Goal: Task Accomplishment & Management: Use online tool/utility

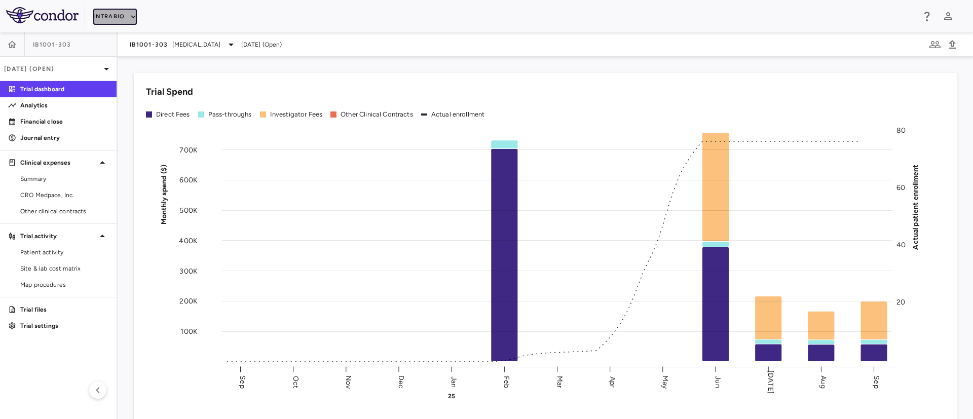
click at [135, 20] on icon "button" at bounding box center [133, 16] width 9 height 9
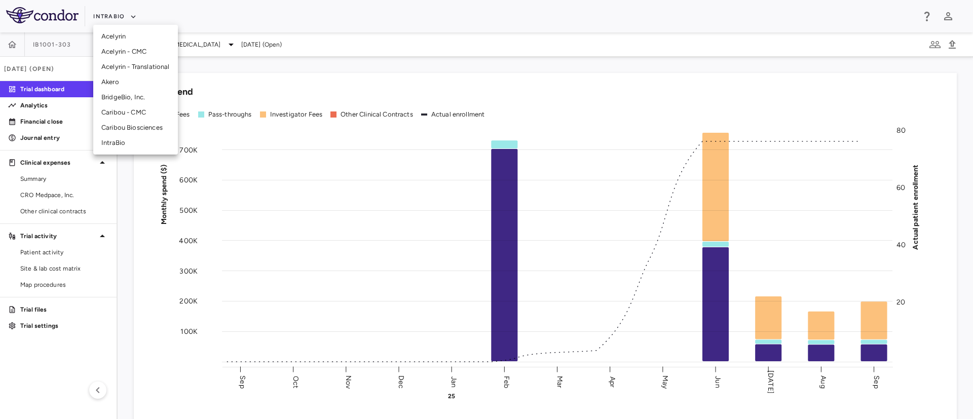
click at [135, 129] on li "Caribou Biosciences" at bounding box center [135, 127] width 85 height 15
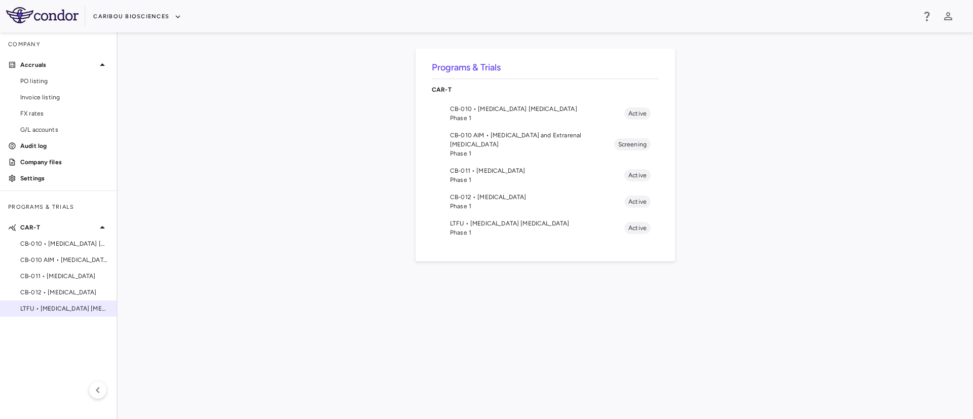
click at [48, 307] on span "LTFU • [MEDICAL_DATA] [MEDICAL_DATA]" at bounding box center [64, 308] width 88 height 9
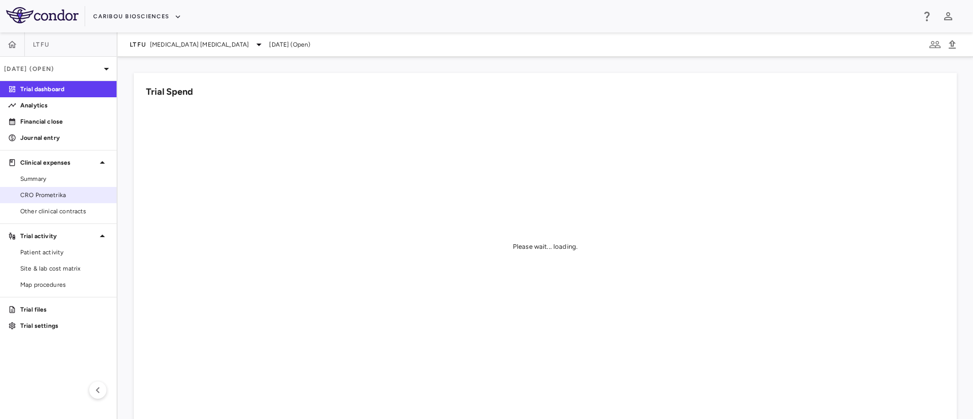
click at [55, 197] on span "CRO Prometrika" at bounding box center [64, 194] width 88 height 9
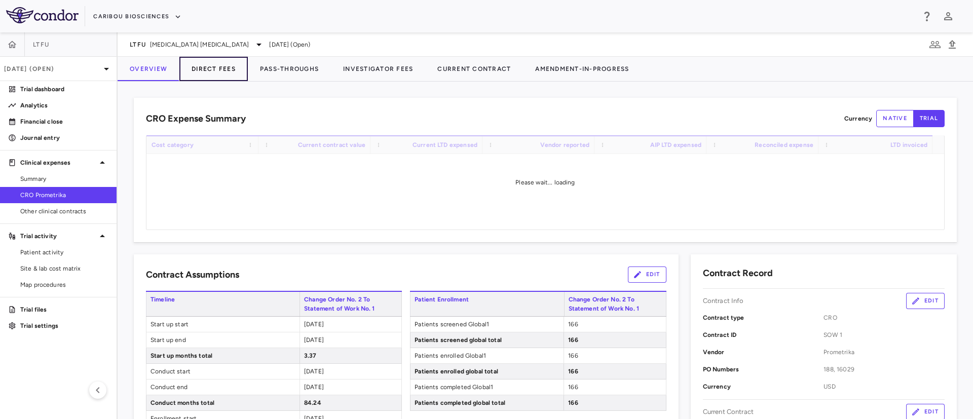
click at [213, 67] on button "Direct Fees" at bounding box center [213, 69] width 68 height 24
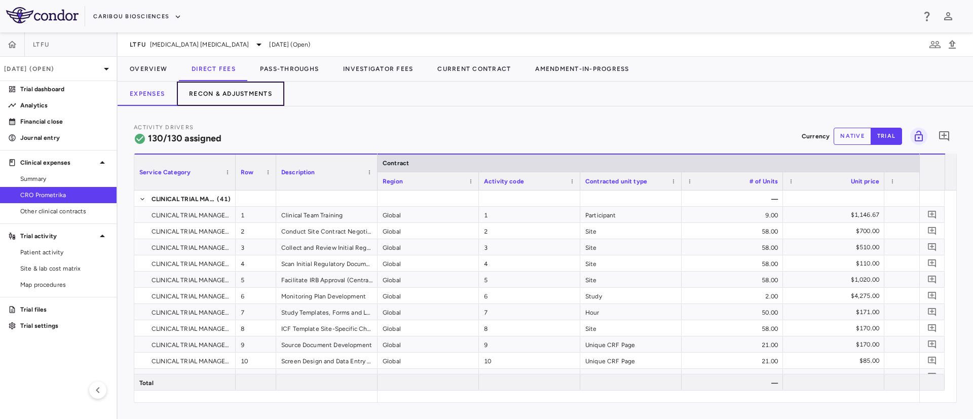
click at [240, 84] on button "Recon & Adjustments" at bounding box center [230, 94] width 107 height 24
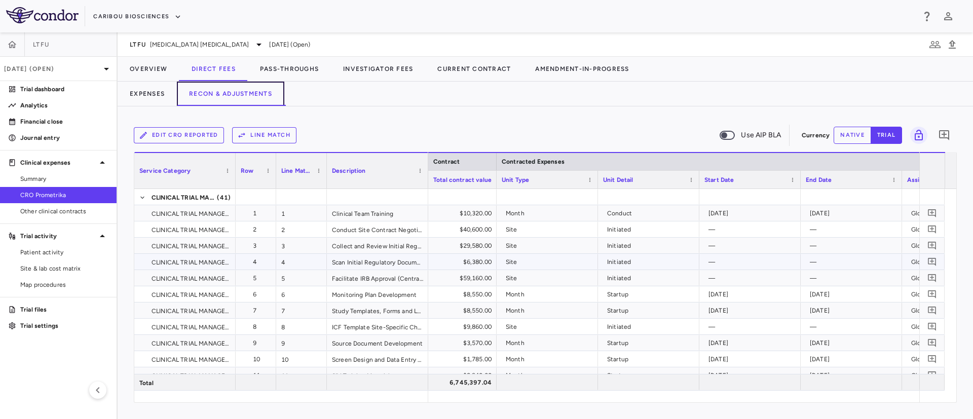
scroll to position [0, 851]
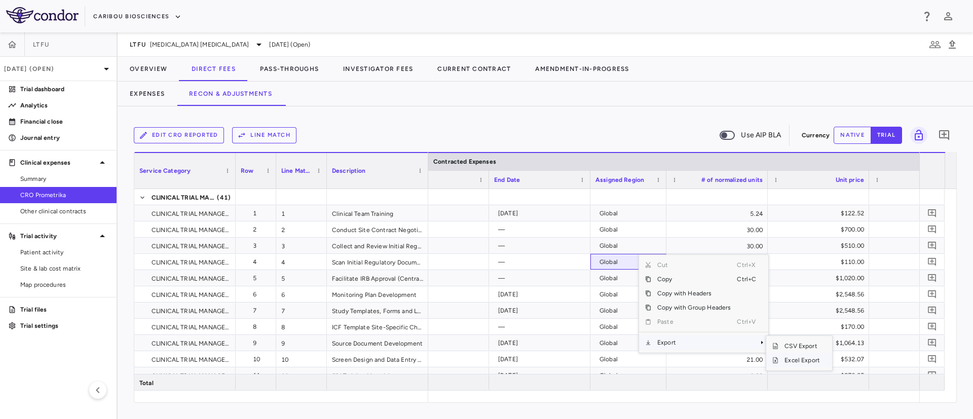
click at [800, 365] on span "Excel Export" at bounding box center [802, 360] width 48 height 14
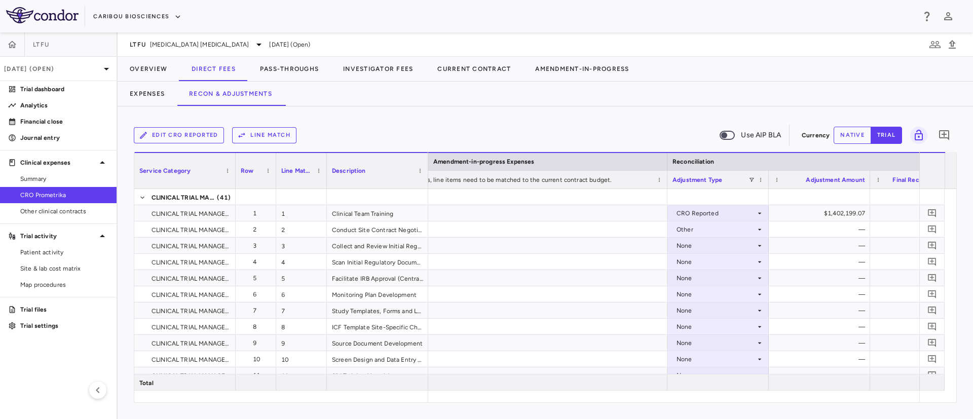
scroll to position [0, 1915]
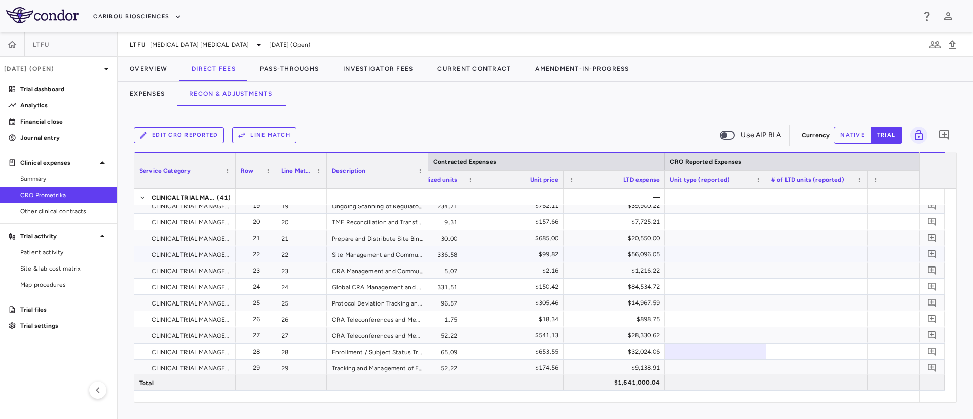
drag, startPoint x: 681, startPoint y: 346, endPoint x: 717, endPoint y: 258, distance: 95.4
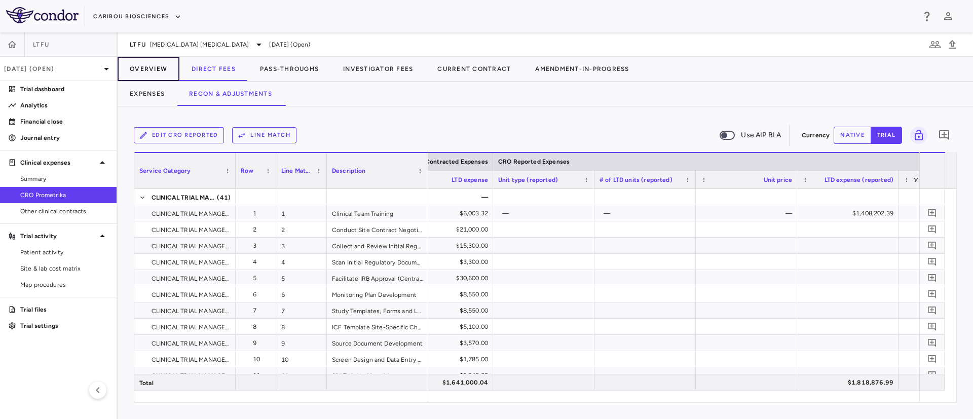
click at [152, 66] on button "Overview" at bounding box center [149, 69] width 62 height 24
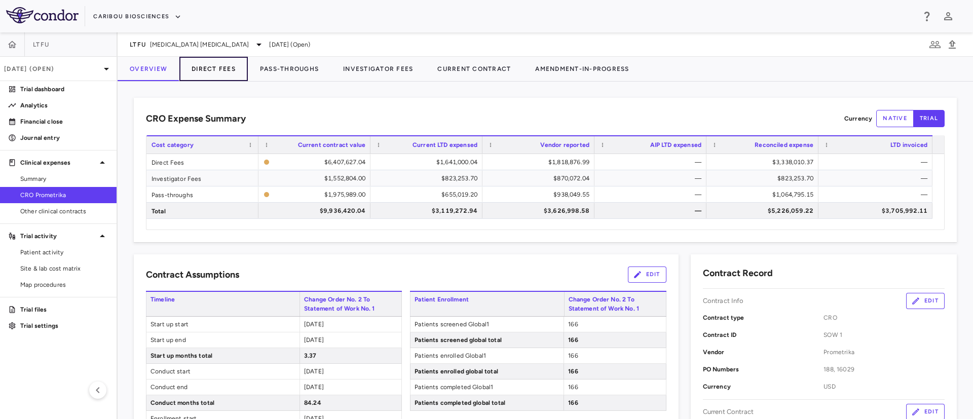
click at [219, 70] on button "Direct Fees" at bounding box center [213, 69] width 68 height 24
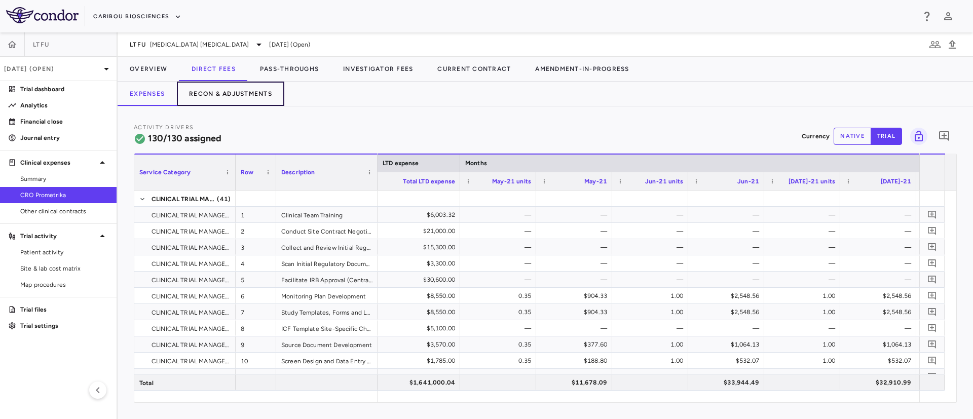
click at [230, 96] on button "Recon & Adjustments" at bounding box center [230, 94] width 107 height 24
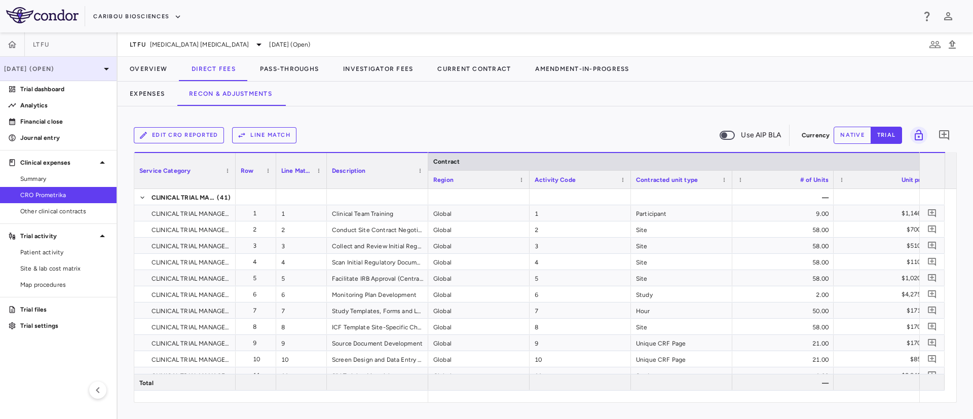
click at [81, 71] on p "Sep 2025 (Open)" at bounding box center [52, 68] width 96 height 9
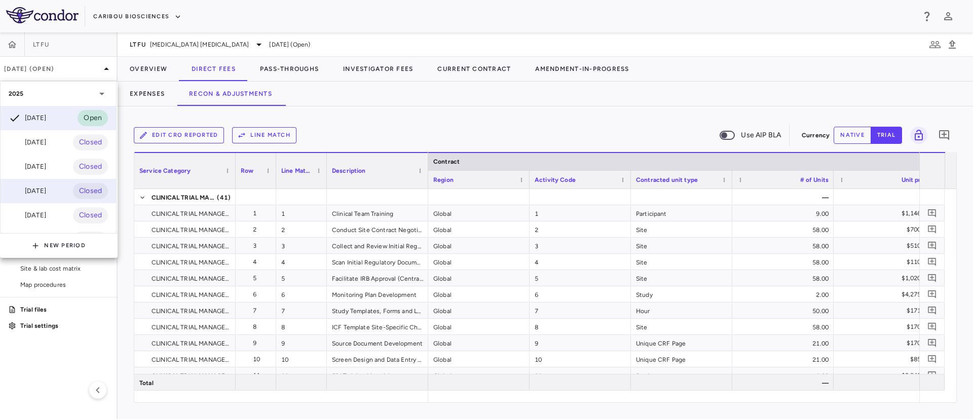
click at [42, 190] on div "Jun 2025" at bounding box center [27, 191] width 37 height 12
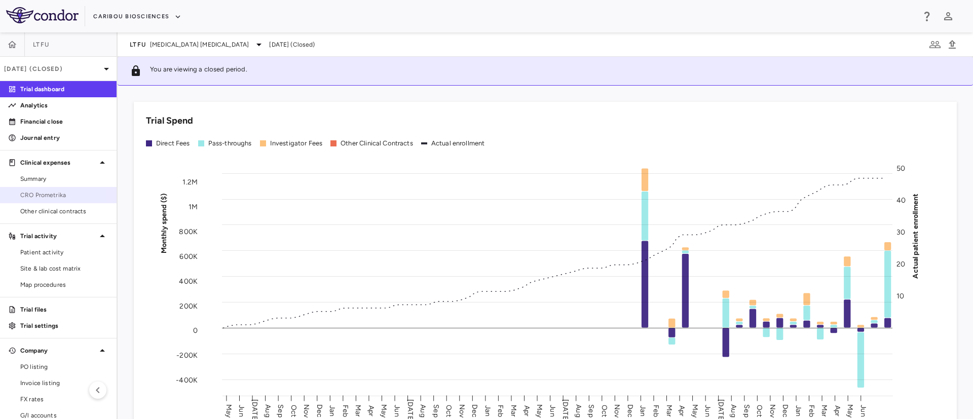
click at [53, 195] on span "CRO Prometrika" at bounding box center [64, 194] width 88 height 9
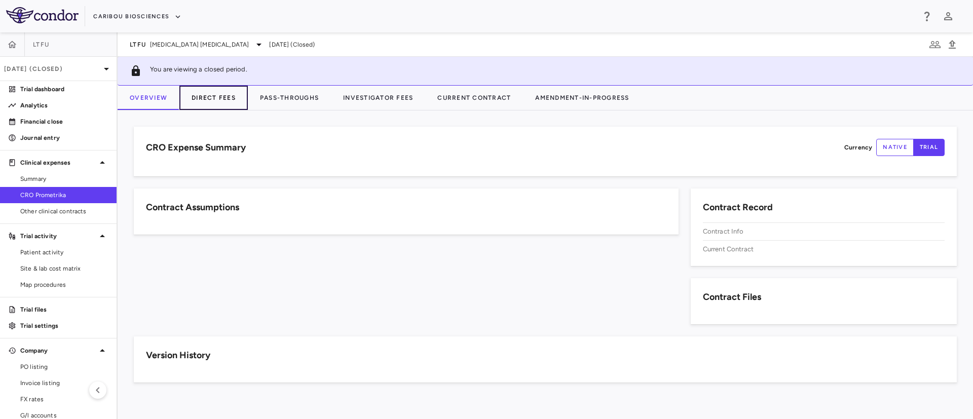
click at [228, 101] on button "Direct Fees" at bounding box center [213, 98] width 68 height 24
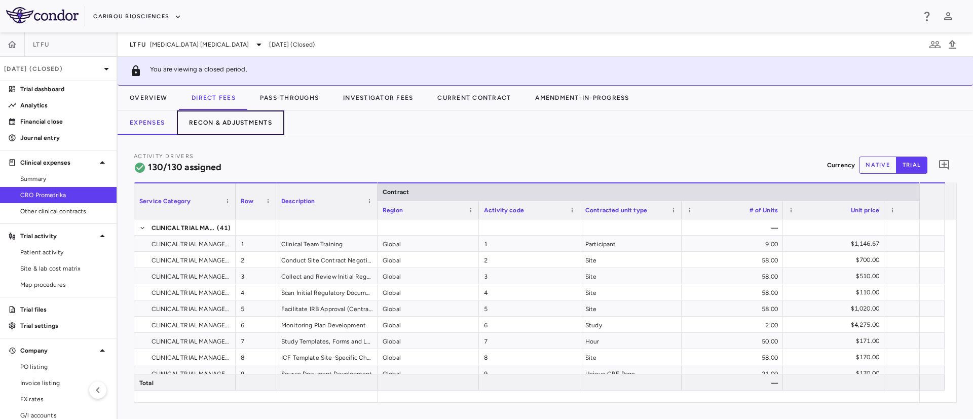
click at [225, 123] on button "Recon & Adjustments" at bounding box center [230, 122] width 107 height 24
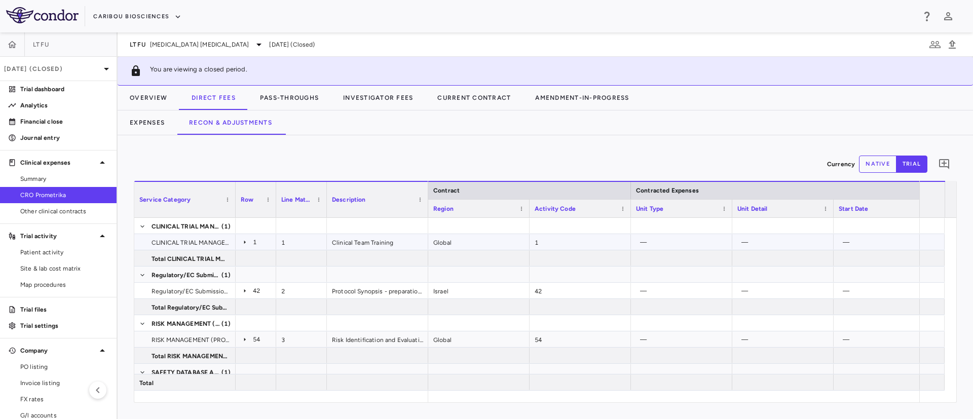
click at [243, 242] on icon at bounding box center [245, 242] width 8 height 8
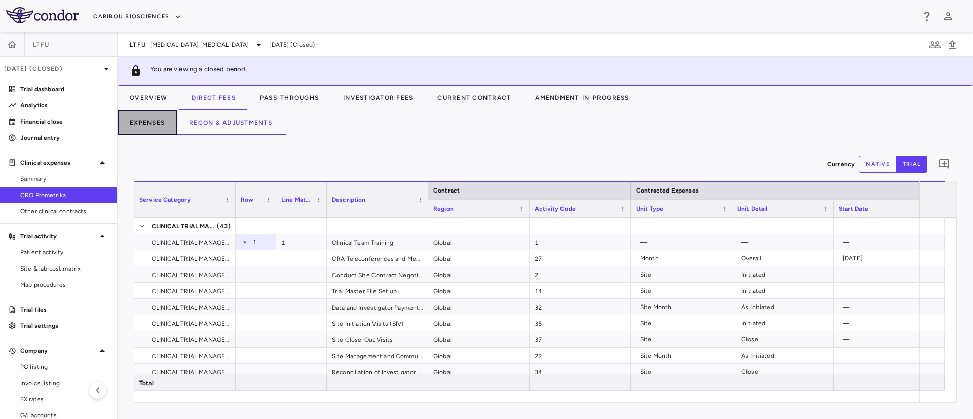
click at [149, 123] on button "Expenses" at bounding box center [147, 122] width 59 height 24
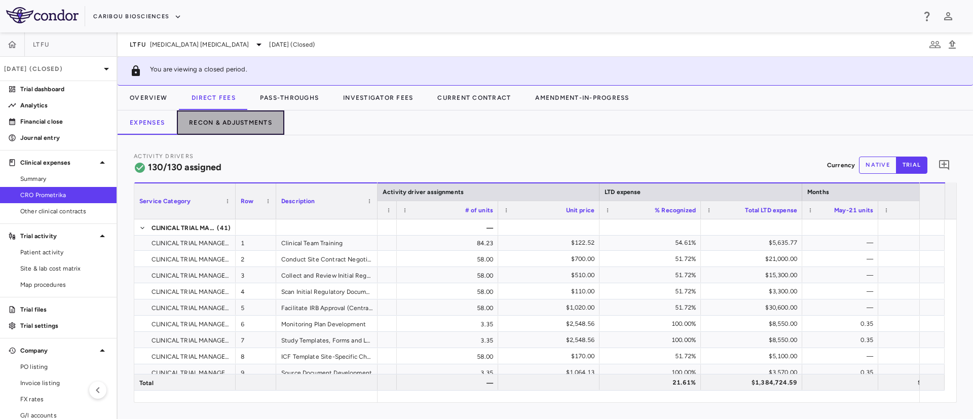
click at [223, 124] on button "Recon & Adjustments" at bounding box center [230, 122] width 107 height 24
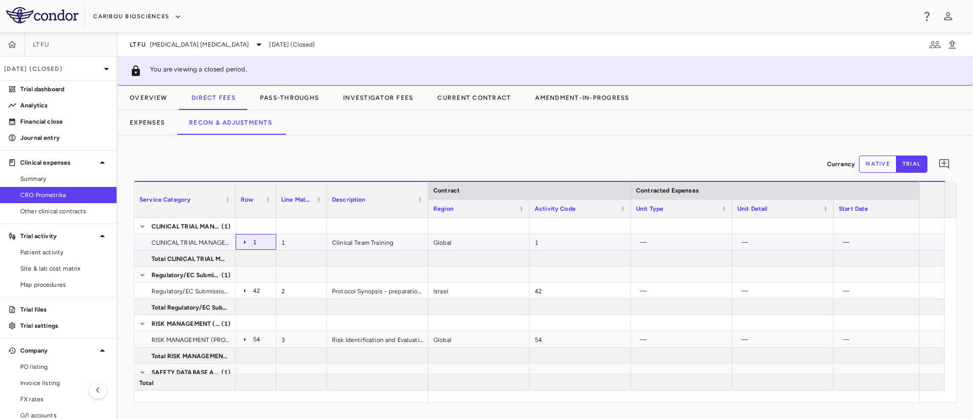
click at [244, 242] on icon at bounding box center [245, 242] width 2 height 4
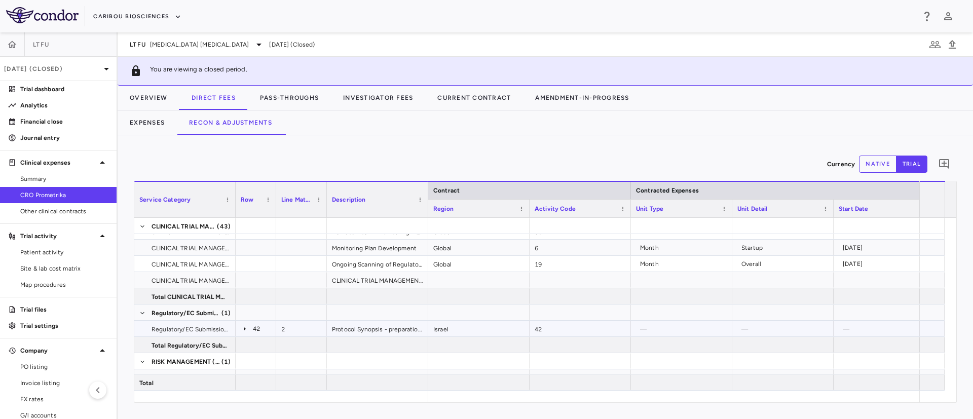
click at [244, 330] on icon at bounding box center [245, 329] width 2 height 4
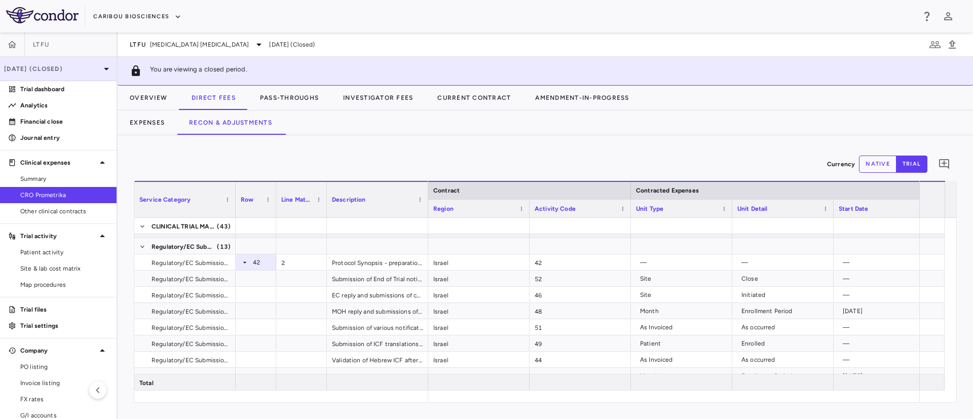
click at [17, 69] on p "Jun 2025 (Closed)" at bounding box center [52, 68] width 96 height 9
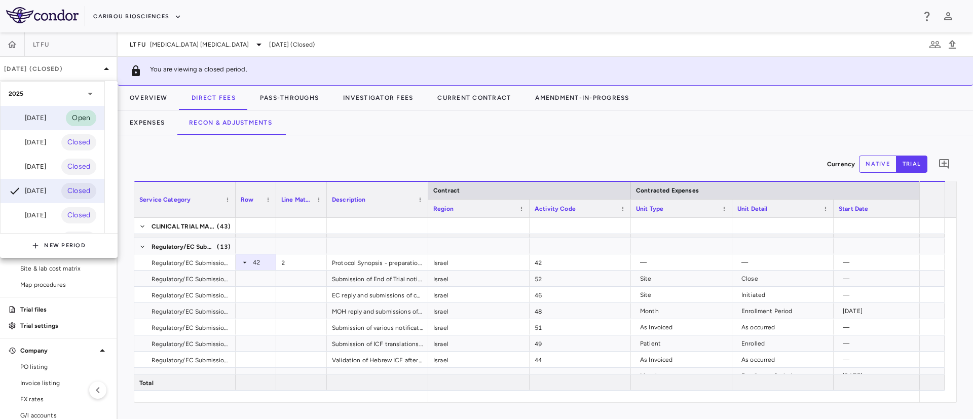
click at [45, 115] on div "Sep 2025" at bounding box center [27, 118] width 37 height 12
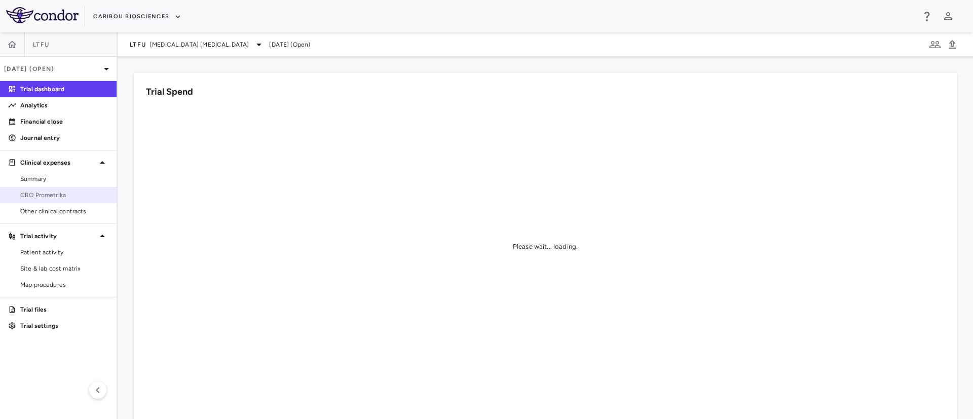
click at [36, 192] on span "CRO Prometrika" at bounding box center [64, 194] width 88 height 9
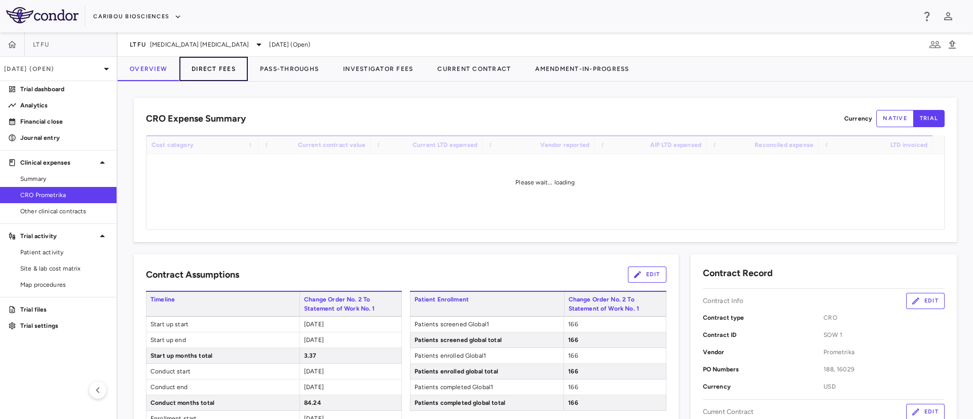
click at [216, 66] on button "Direct Fees" at bounding box center [213, 69] width 68 height 24
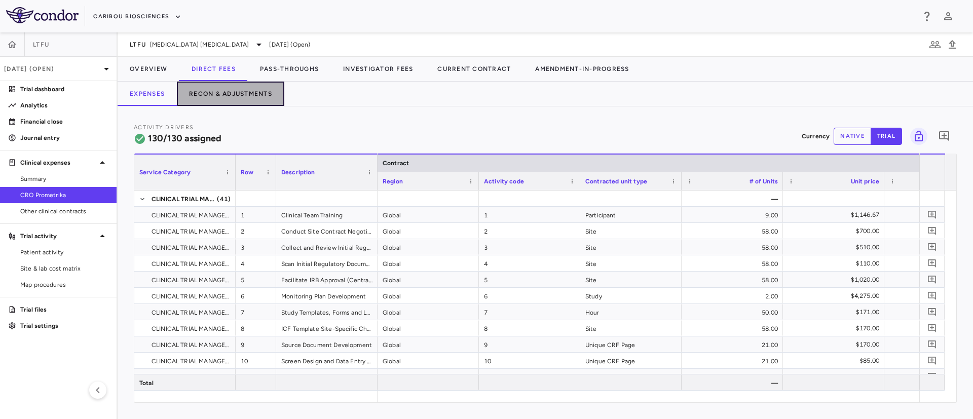
click at [234, 97] on button "Recon & Adjustments" at bounding box center [230, 94] width 107 height 24
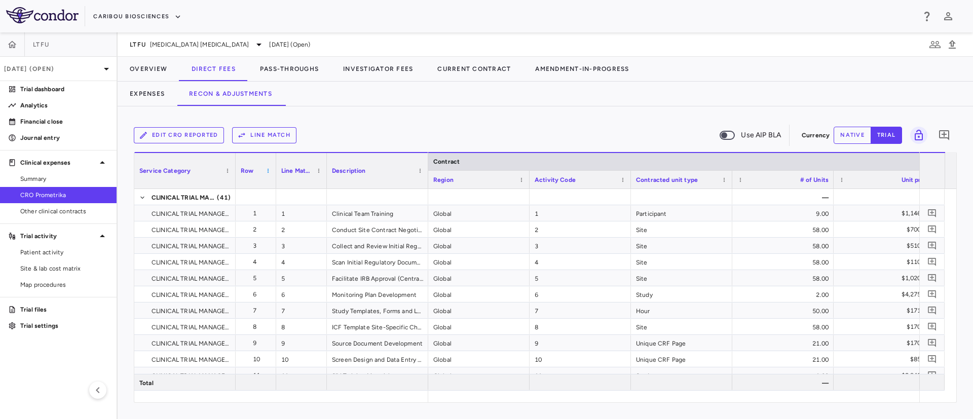
click at [266, 171] on span at bounding box center [268, 171] width 6 height 6
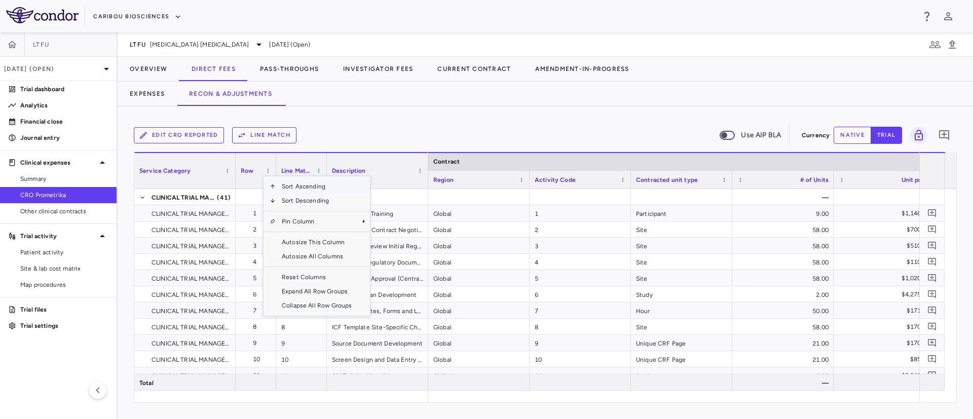
click at [317, 168] on span at bounding box center [319, 171] width 6 height 6
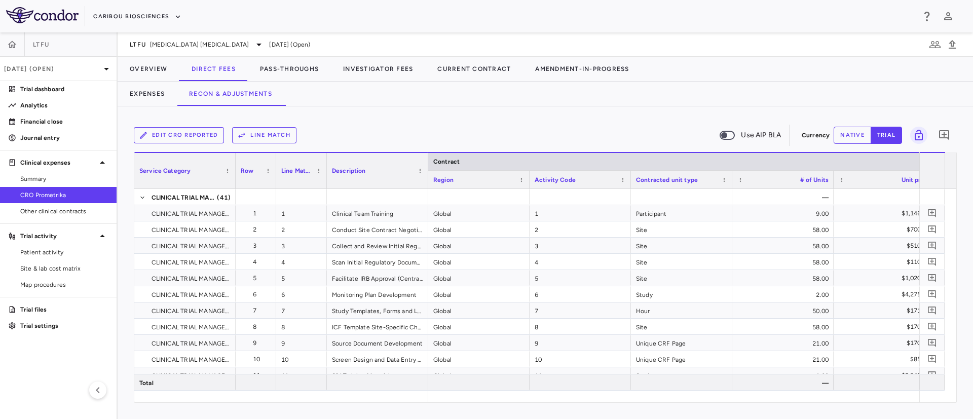
click at [849, 134] on button "native" at bounding box center [851, 135] width 37 height 17
click at [886, 135] on button "trial" at bounding box center [885, 135] width 31 height 17
click at [268, 136] on button "Line Match" at bounding box center [264, 135] width 64 height 16
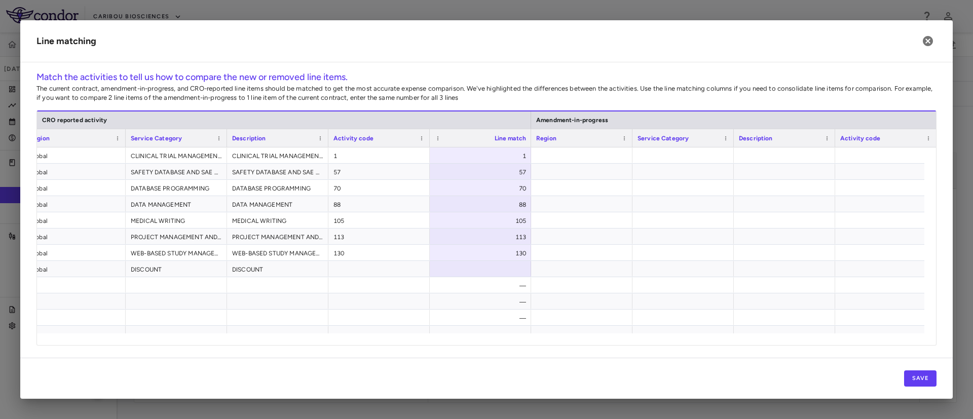
scroll to position [0, 584]
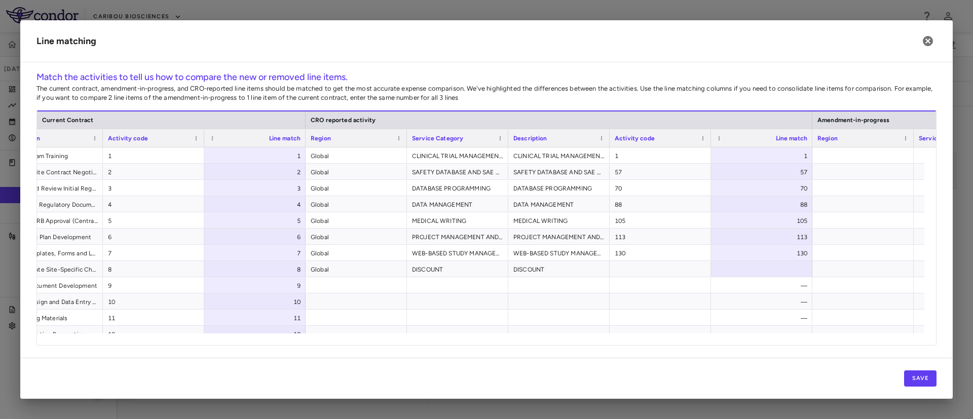
drag, startPoint x: 624, startPoint y: 376, endPoint x: 605, endPoint y: 372, distance: 19.7
click at [605, 372] on div "Save" at bounding box center [486, 378] width 932 height 41
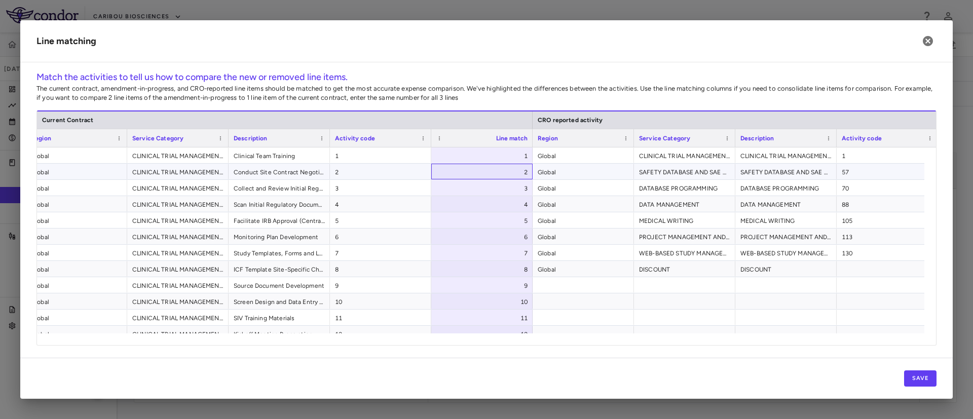
click at [479, 173] on div "2" at bounding box center [483, 172] width 87 height 16
type input "*"
click at [563, 55] on h2 "Line matching" at bounding box center [486, 41] width 932 height 42
click at [496, 190] on div "3" at bounding box center [483, 188] width 87 height 16
type input "*"
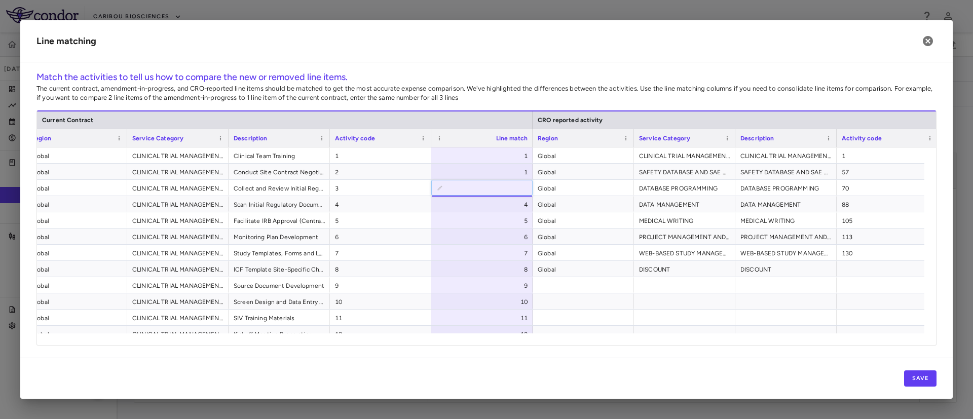
click at [653, 77] on h6 "Match the activities to tell us how to compare the new or removed line items." at bounding box center [486, 77] width 900 height 14
click at [922, 379] on button "Save" at bounding box center [920, 378] width 32 height 16
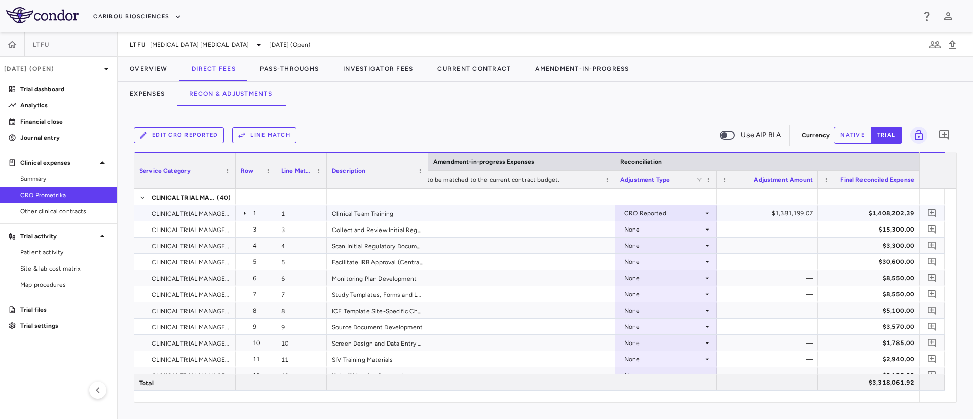
click at [246, 213] on icon at bounding box center [245, 213] width 8 height 8
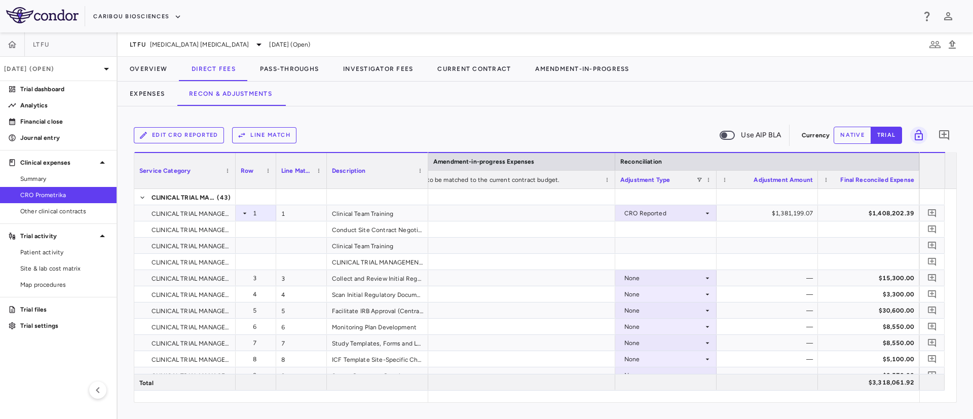
click at [274, 134] on button "Line Match" at bounding box center [264, 135] width 64 height 16
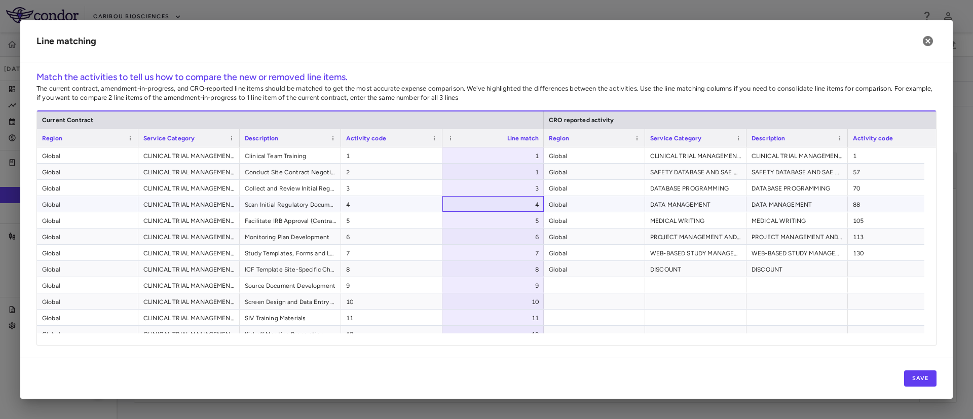
click at [504, 209] on div "4" at bounding box center [494, 205] width 87 height 16
click at [523, 194] on div "3" at bounding box center [494, 188] width 87 height 16
type input "*"
click at [525, 209] on div "4" at bounding box center [494, 205] width 87 height 16
type input "*"
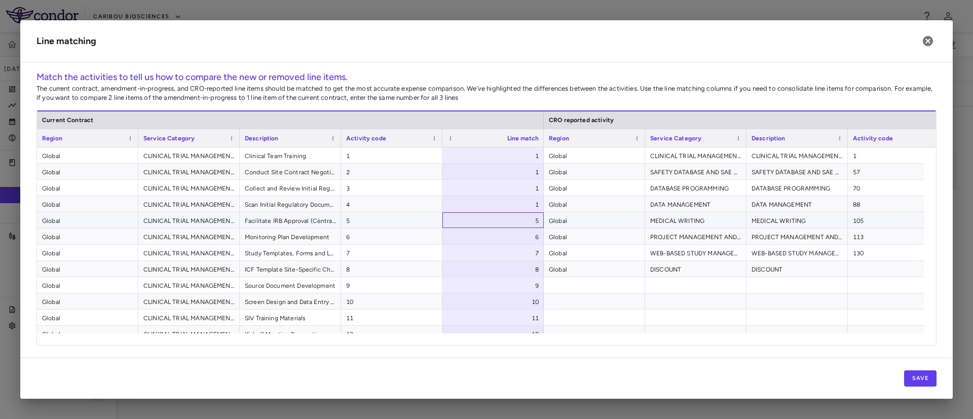
click at [513, 224] on div "5" at bounding box center [494, 221] width 87 height 16
type input "*"
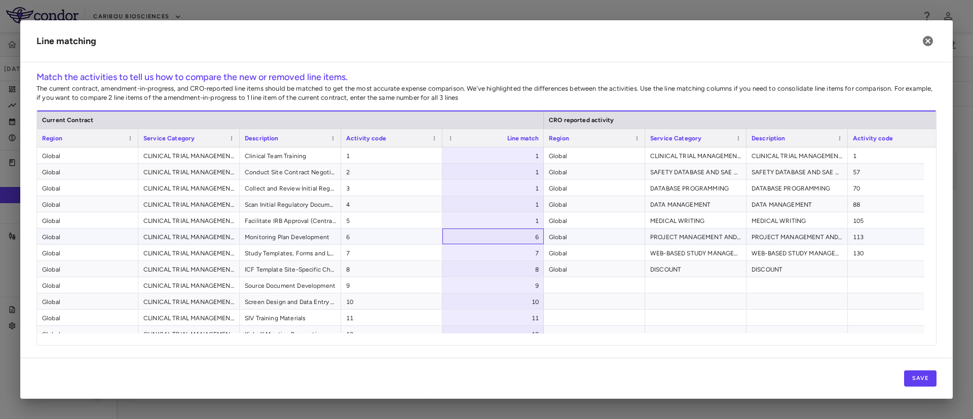
click at [506, 239] on div "6" at bounding box center [494, 237] width 87 height 16
type input "*"
click at [506, 252] on div "7" at bounding box center [494, 253] width 87 height 16
type input "*"
click at [511, 274] on div "8" at bounding box center [494, 269] width 87 height 16
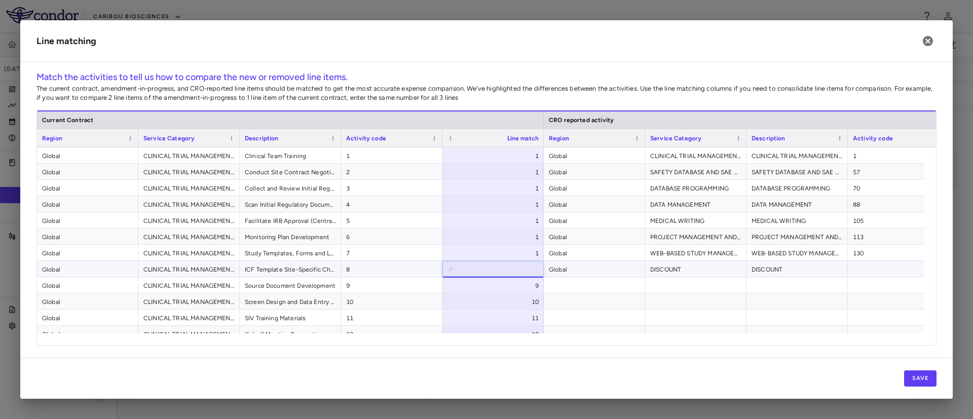
type input "*"
click at [497, 282] on div "9" at bounding box center [494, 286] width 87 height 16
type input "*"
click at [499, 305] on div "10" at bounding box center [494, 302] width 87 height 16
type input "*"
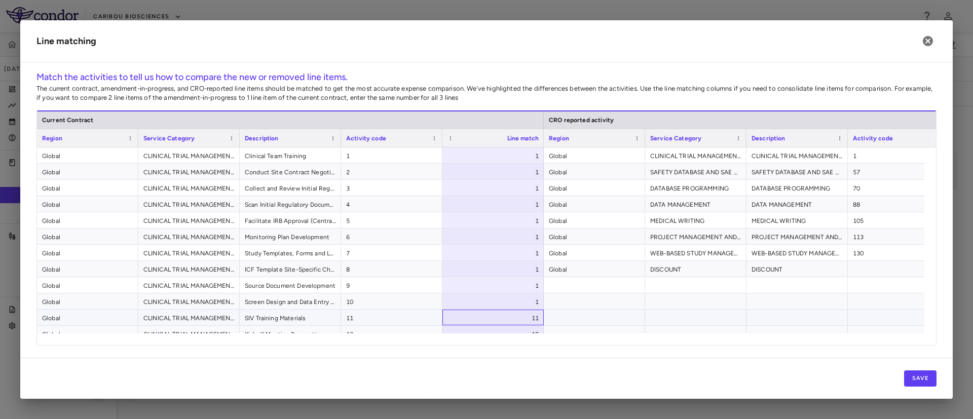
click at [530, 314] on div "11" at bounding box center [494, 318] width 87 height 16
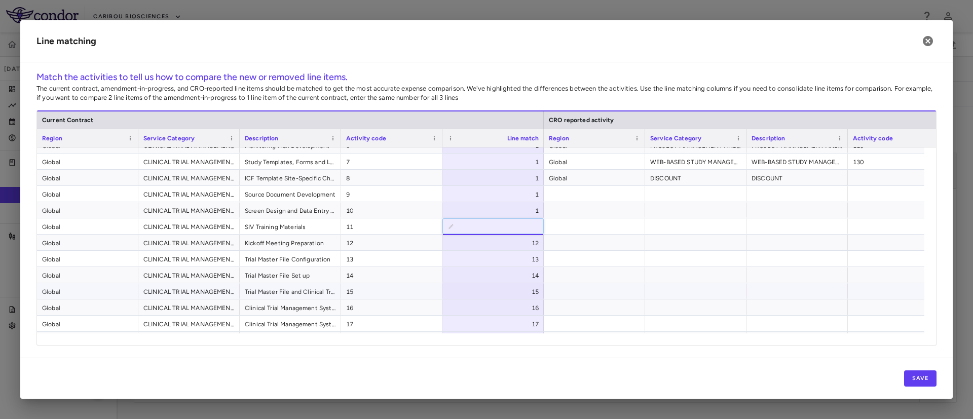
scroll to position [105, 0]
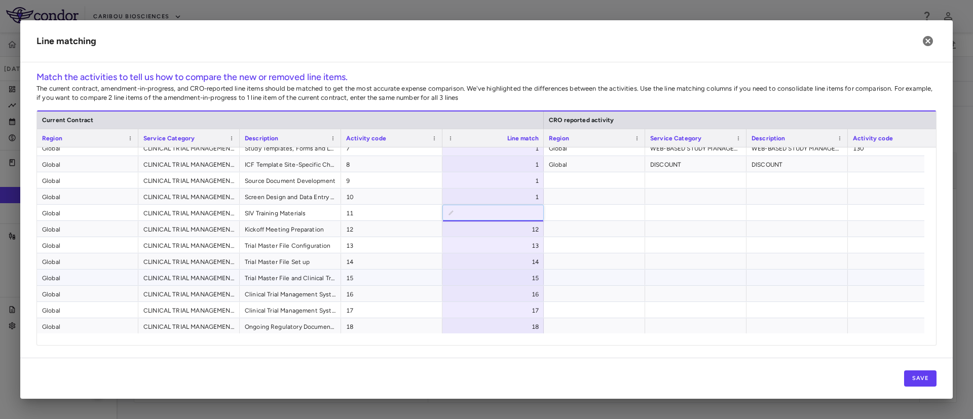
type input "*"
click at [526, 227] on div "12" at bounding box center [494, 229] width 87 height 16
type input "*"
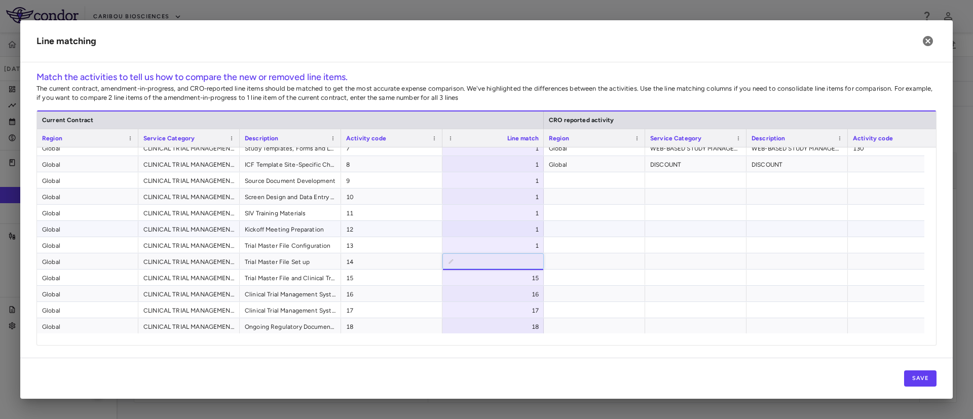
type input "*"
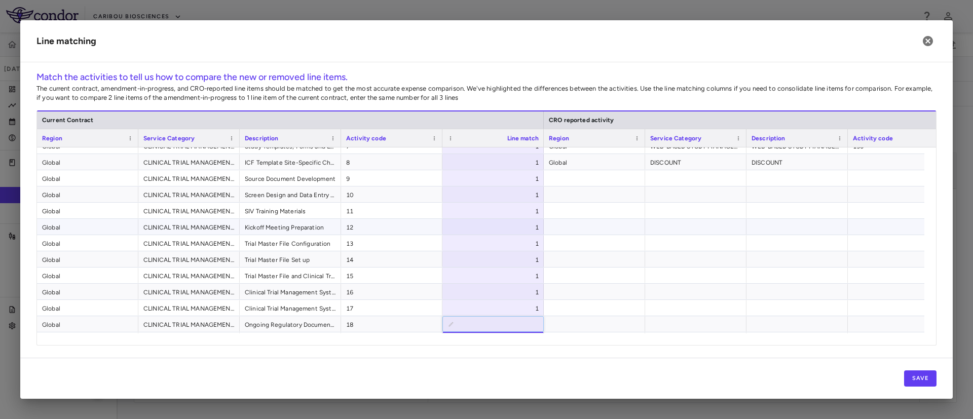
type input "*"
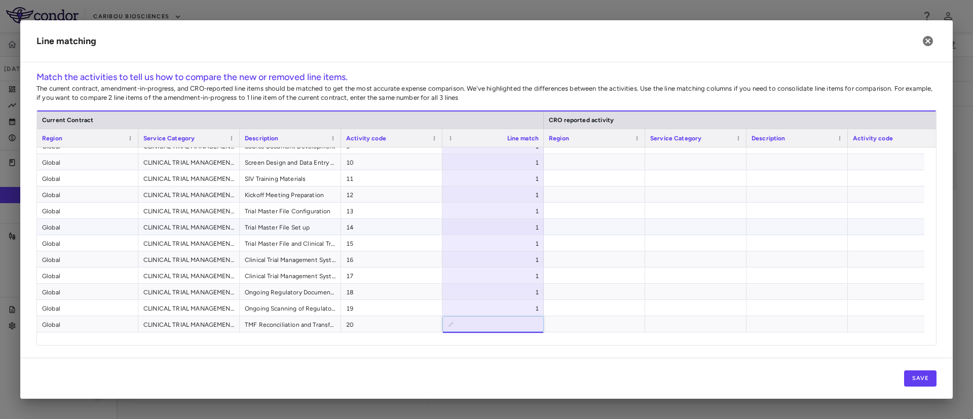
type input "*"
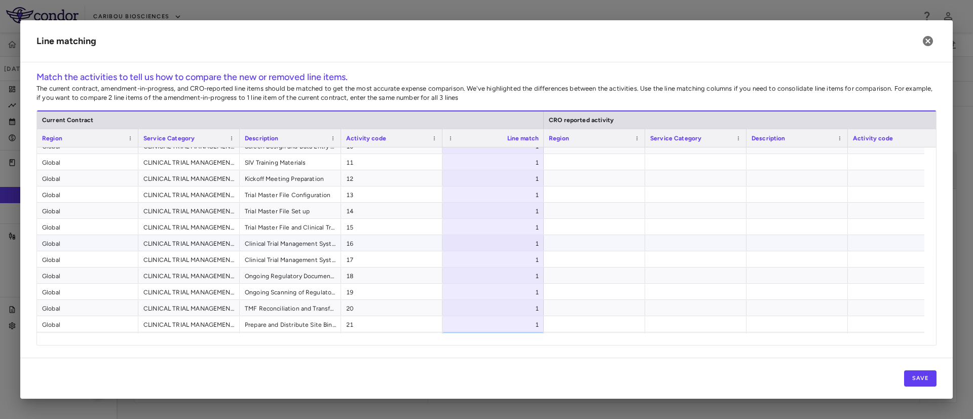
scroll to position [172, 0]
type input "*"
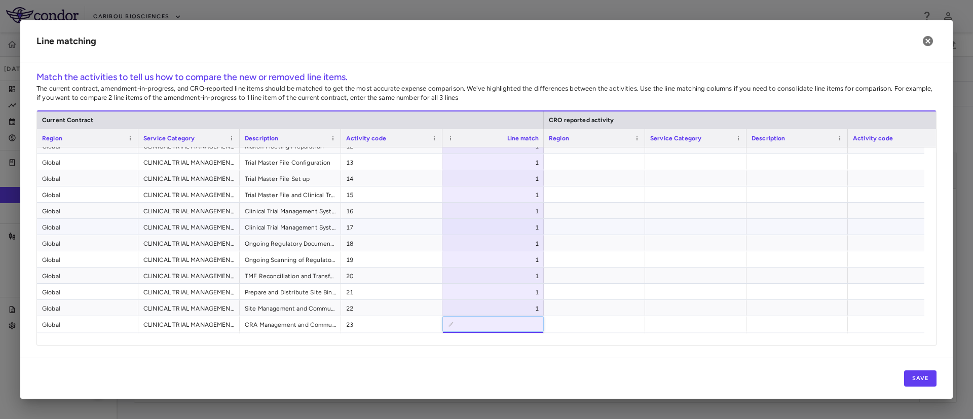
type input "*"
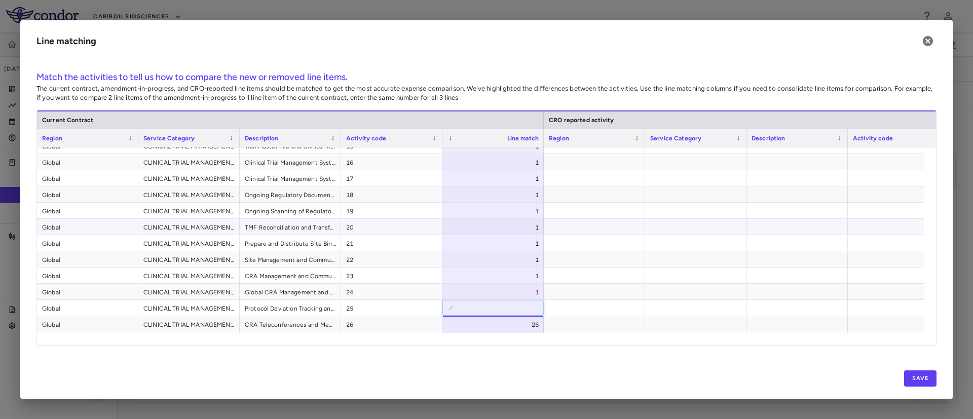
type input "*"
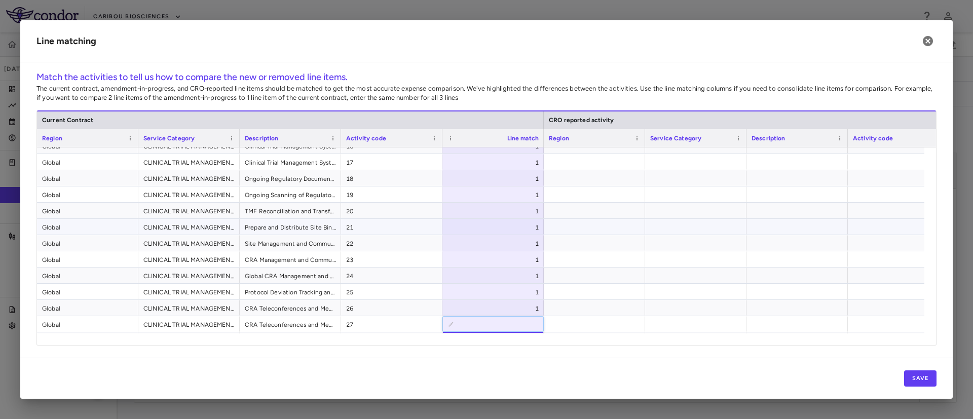
type input "*"
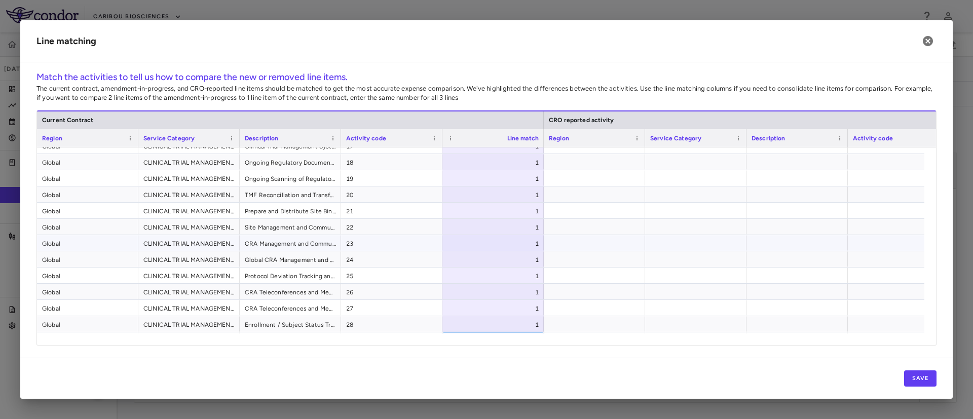
scroll to position [285, 0]
type input "*"
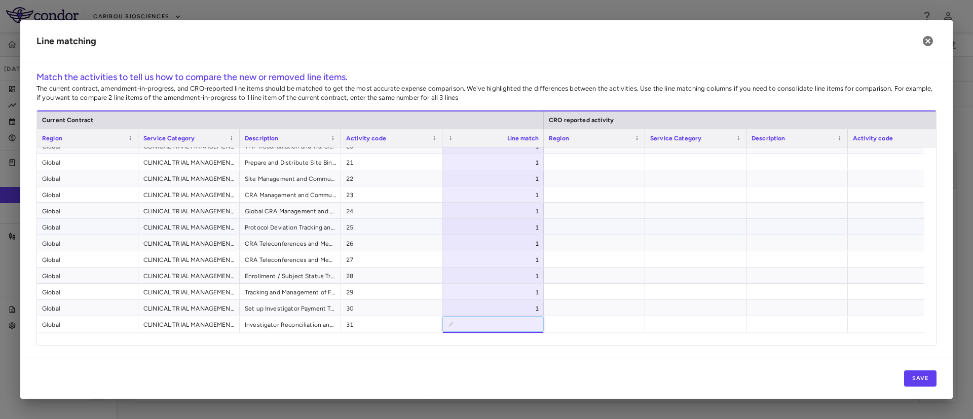
type input "*"
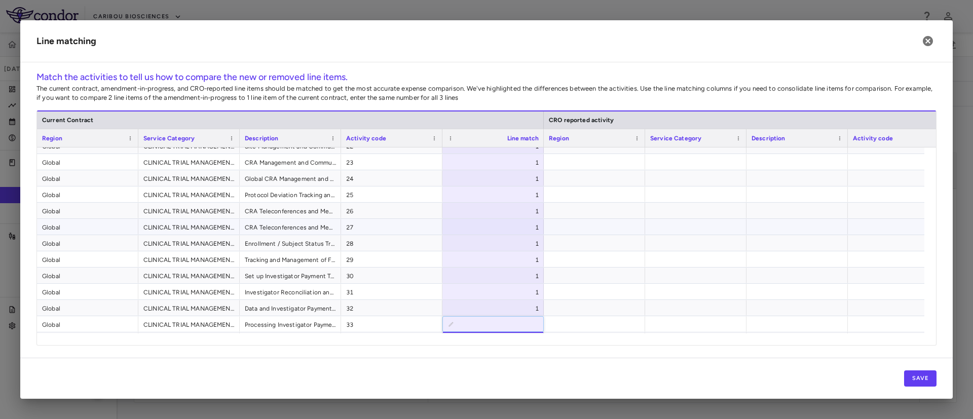
type input "*"
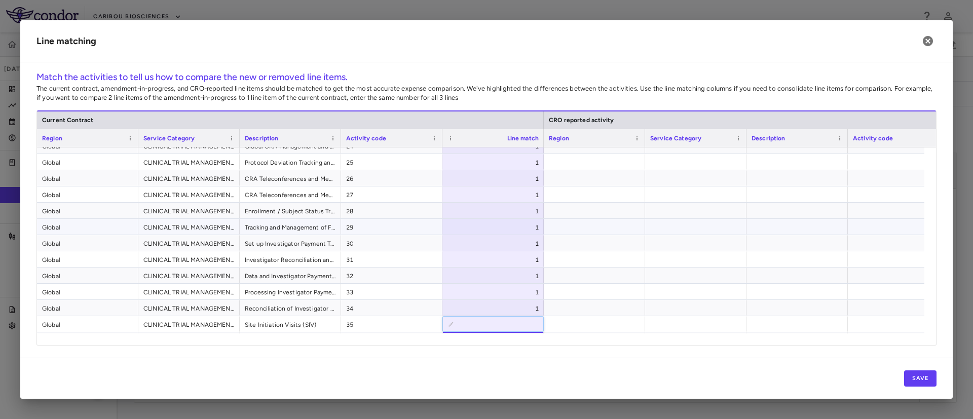
type input "*"
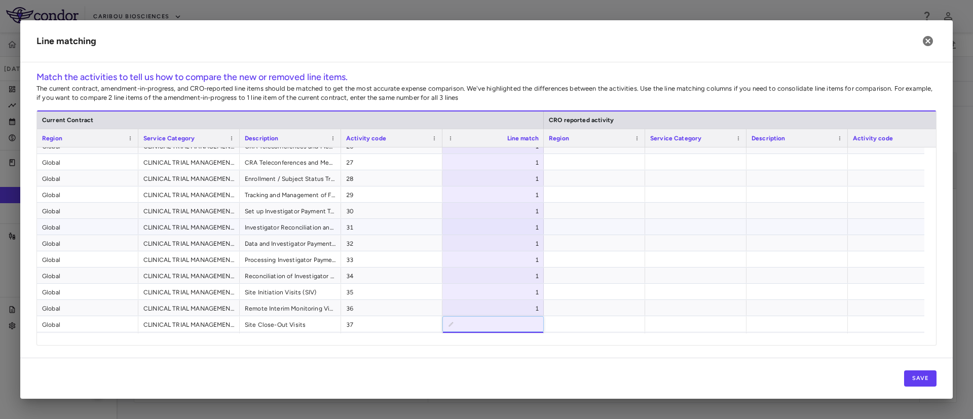
type input "*"
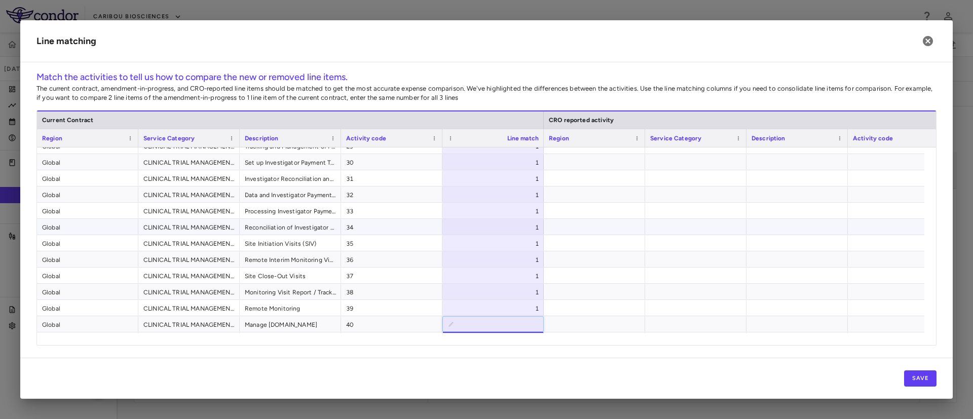
type input "*"
click at [920, 380] on button "Save" at bounding box center [920, 378] width 32 height 16
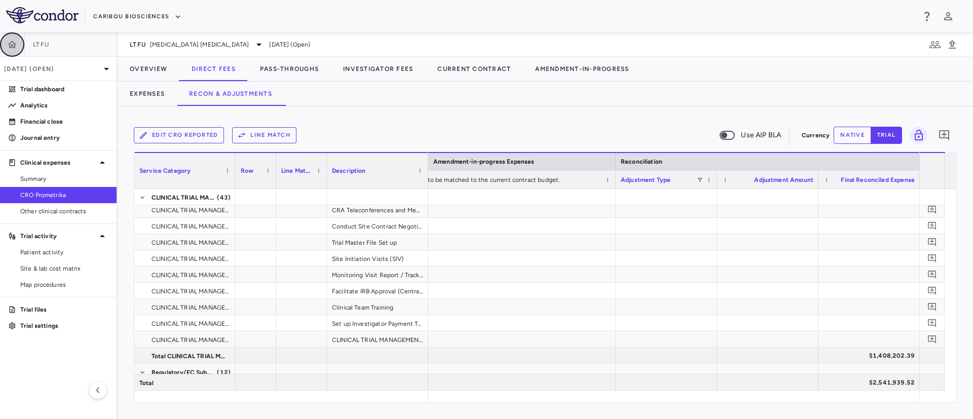
click at [13, 47] on icon "button" at bounding box center [12, 44] width 9 height 7
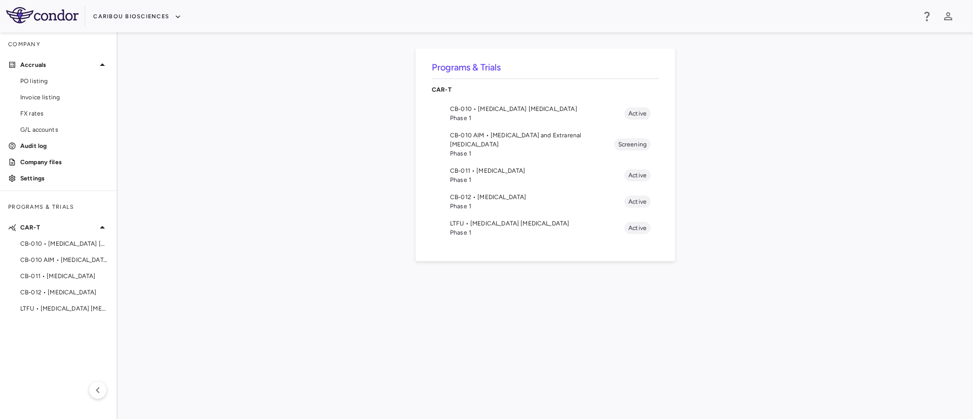
click at [488, 175] on span "Phase 1" at bounding box center [537, 179] width 174 height 9
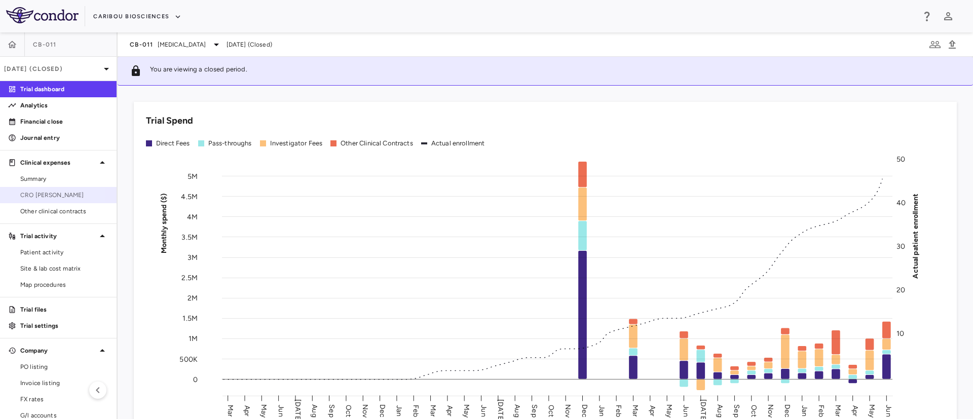
click at [40, 196] on span "CRO Kapadi" at bounding box center [64, 194] width 88 height 9
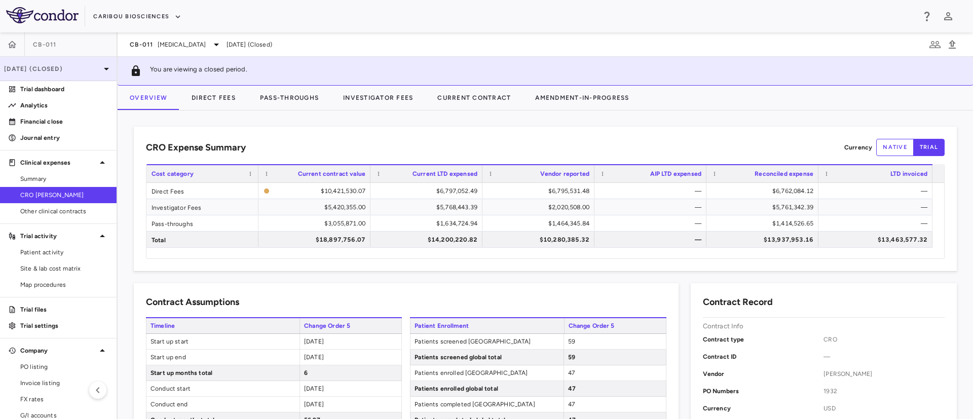
click at [100, 69] on icon at bounding box center [106, 69] width 12 height 12
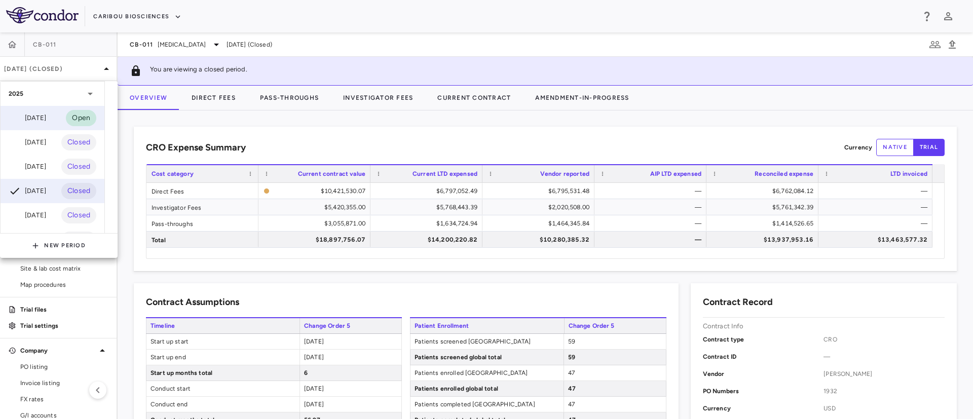
click at [41, 119] on div "Sep 2025" at bounding box center [27, 118] width 37 height 12
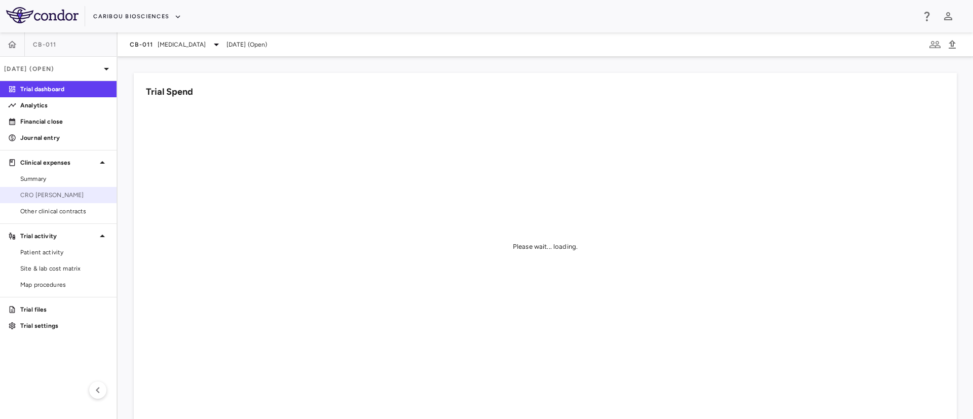
click at [38, 194] on span "CRO Kapadi" at bounding box center [64, 194] width 88 height 9
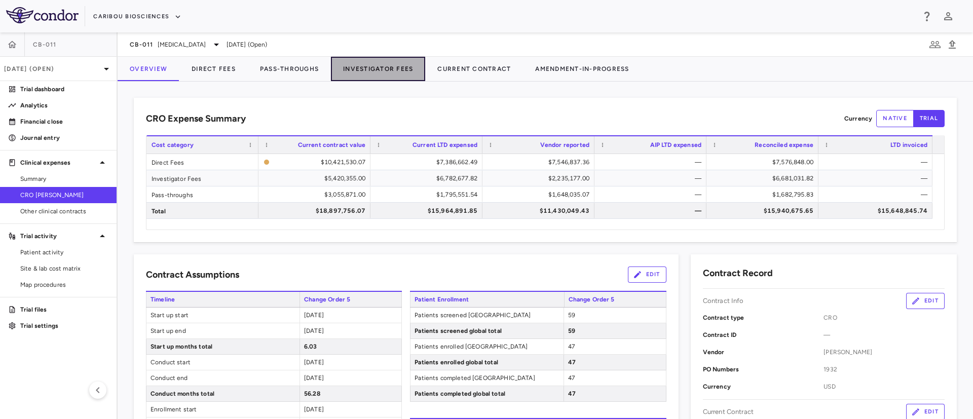
click at [376, 63] on button "Investigator Fees" at bounding box center [378, 69] width 94 height 24
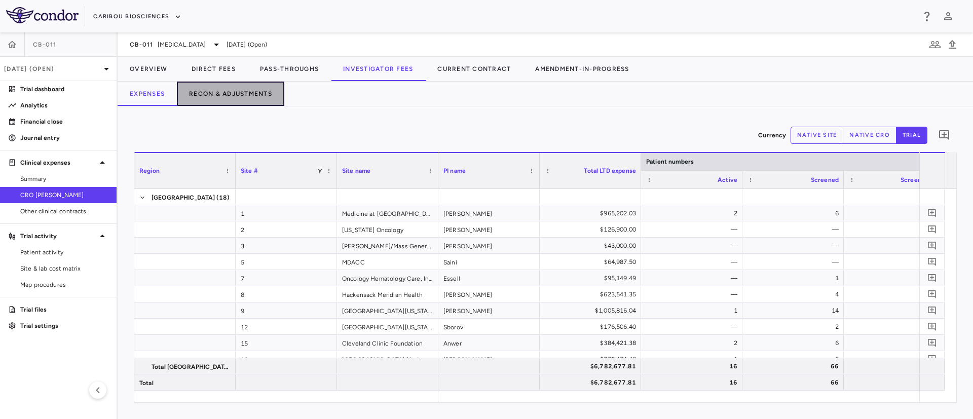
click at [218, 92] on button "Recon & Adjustments" at bounding box center [230, 94] width 107 height 24
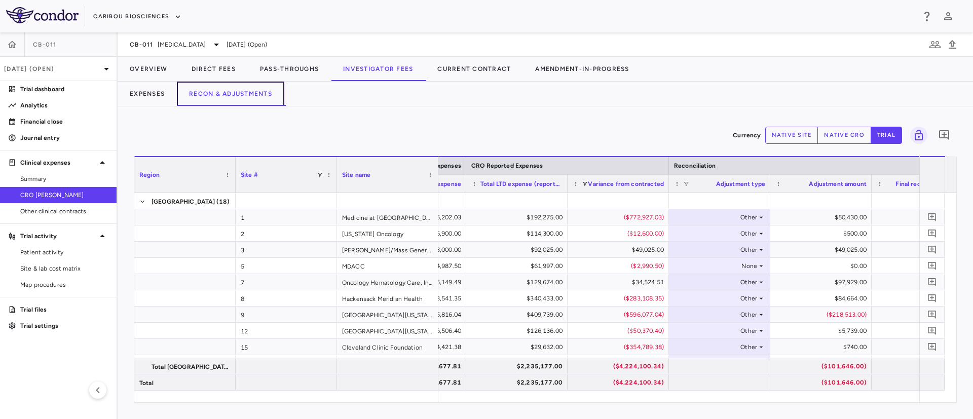
scroll to position [0, 558]
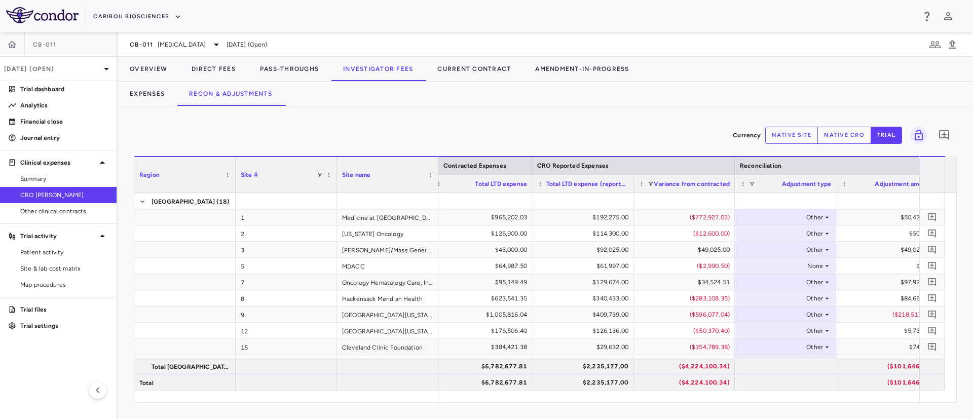
click at [707, 413] on div "Currency native site native cro trial 0 Region Drag here to set column labels R…" at bounding box center [545, 262] width 855 height 313
click at [801, 137] on button "native site" at bounding box center [791, 135] width 53 height 17
click at [842, 132] on button "native cro" at bounding box center [844, 135] width 54 height 17
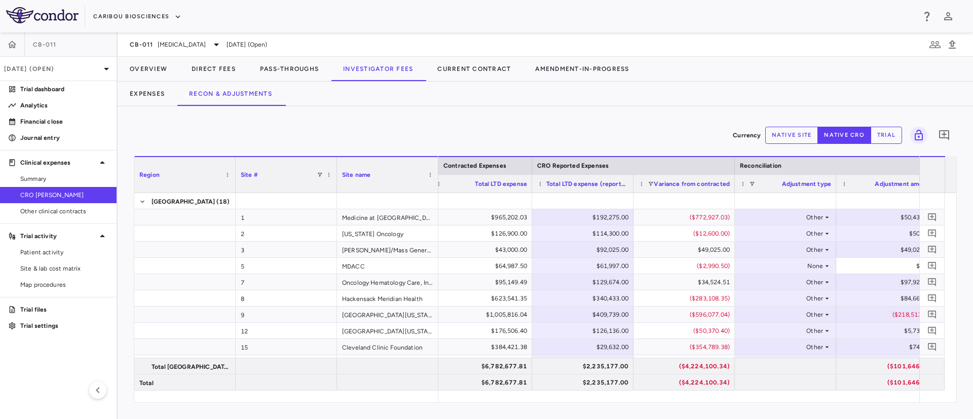
type button "native"
